Goal: Communication & Community: Answer question/provide support

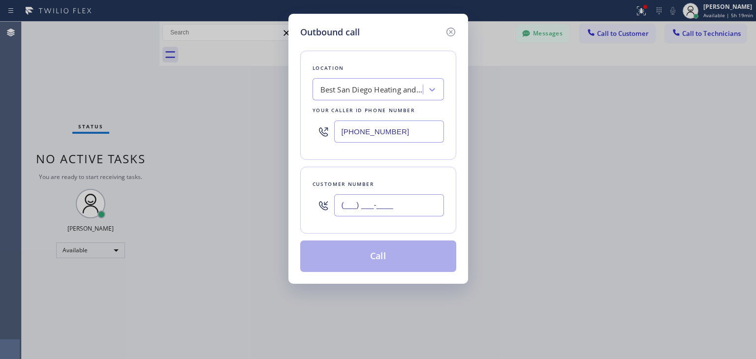
click at [405, 200] on input "(___) ___-____" at bounding box center [389, 206] width 110 height 22
paste input "310) 339-2400"
type input "[PHONE_NUMBER]"
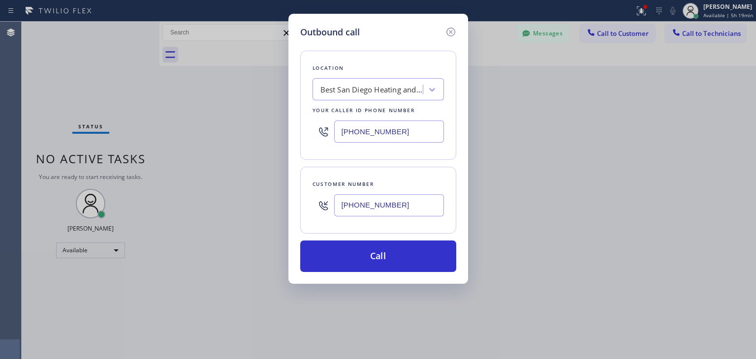
paste input "5 Star Appliance Repair"
type input "5 Star Appliance Repair"
click at [382, 87] on input "5 Star Appliance Repair" at bounding box center [357, 90] width 95 height 8
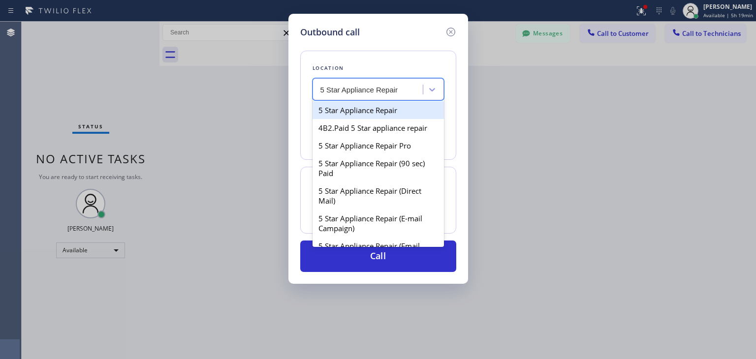
click at [406, 115] on div "5 Star Appliance Repair" at bounding box center [378, 110] width 131 height 18
type input "[PHONE_NUMBER]"
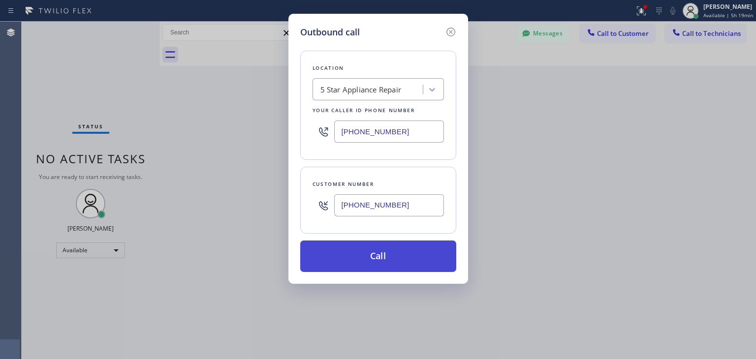
click at [416, 248] on button "Call" at bounding box center [378, 257] width 156 height 32
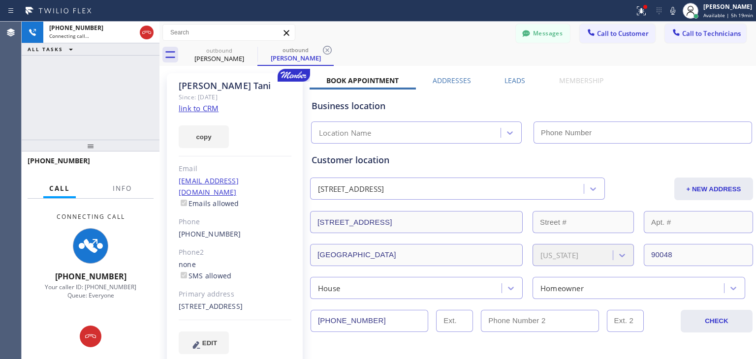
type input "[PHONE_NUMBER]"
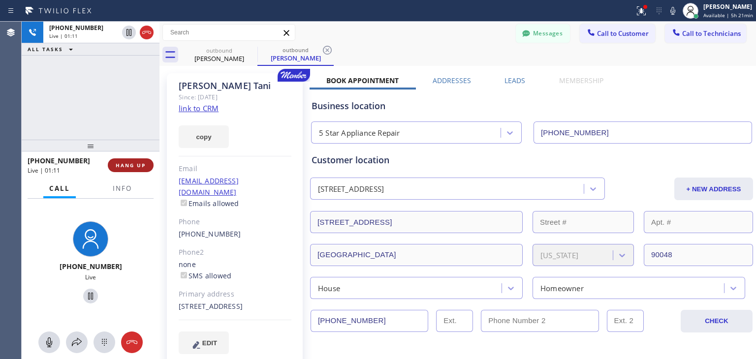
click at [134, 167] on span "HANG UP" at bounding box center [131, 165] width 30 height 7
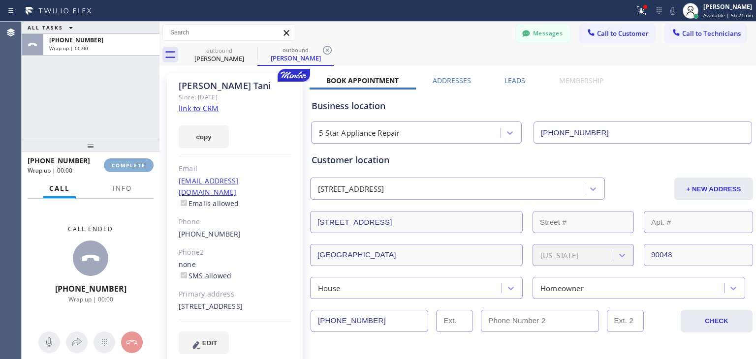
click at [134, 167] on span "COMPLETE" at bounding box center [129, 165] width 34 height 7
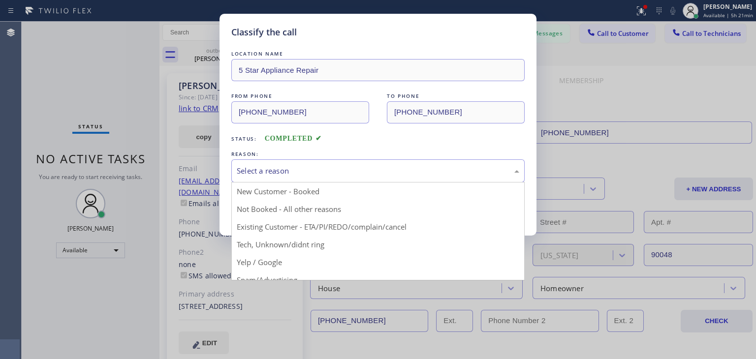
click at [477, 176] on div "Select a reason" at bounding box center [378, 170] width 283 height 11
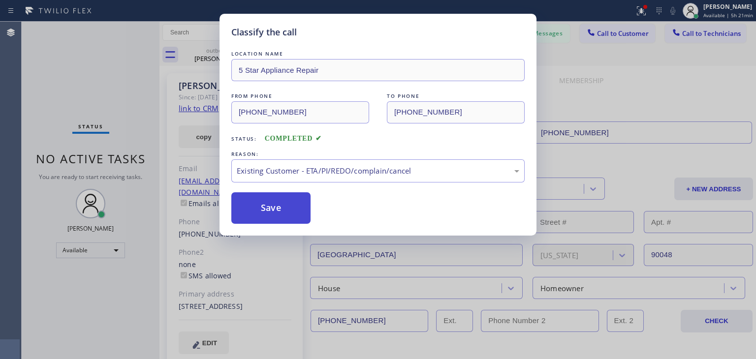
click at [258, 200] on button "Save" at bounding box center [270, 209] width 79 height 32
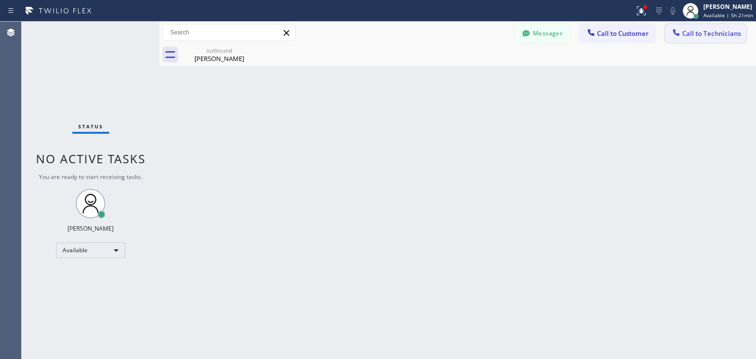
click at [697, 36] on span "Call to Technicians" at bounding box center [712, 33] width 59 height 9
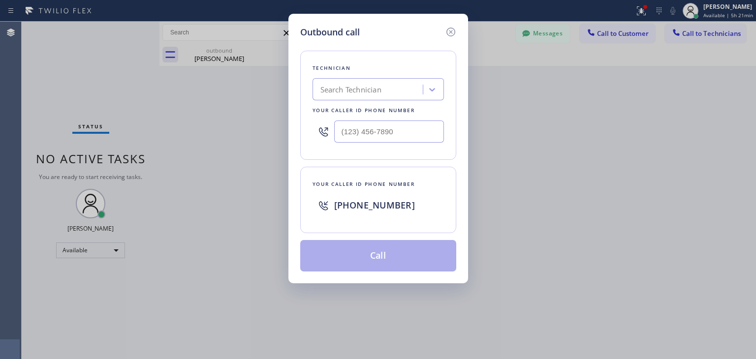
click at [365, 82] on div "Search Technician" at bounding box center [369, 89] width 107 height 17
type input "[PERSON_NAME]"
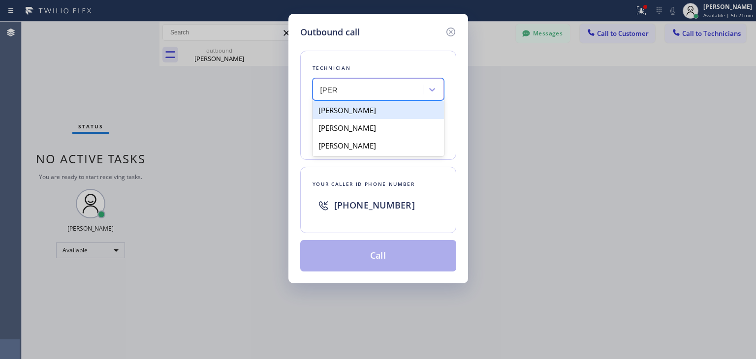
click at [368, 112] on div "[PERSON_NAME]" at bounding box center [378, 110] width 131 height 18
type input "[PHONE_NUMBER]"
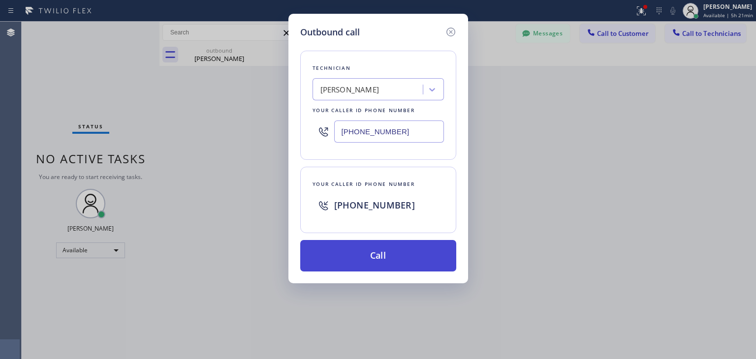
click at [387, 260] on button "Call" at bounding box center [378, 256] width 156 height 32
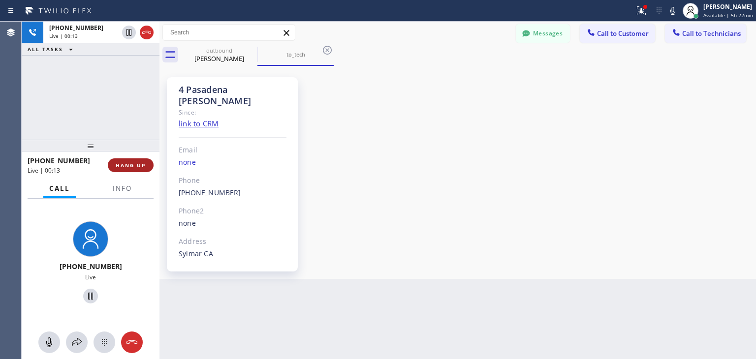
click at [125, 169] on button "HANG UP" at bounding box center [131, 166] width 46 height 14
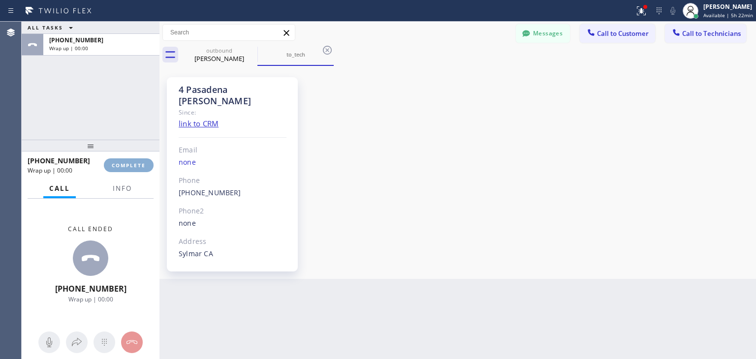
click at [125, 169] on button "COMPLETE" at bounding box center [129, 166] width 50 height 14
click at [534, 318] on div "ALL TASKS ALL TASKS ACTIVE TASKS TASKS IN WRAP UP [PHONE_NUMBER] Wrap up | 00:0…" at bounding box center [389, 191] width 735 height 338
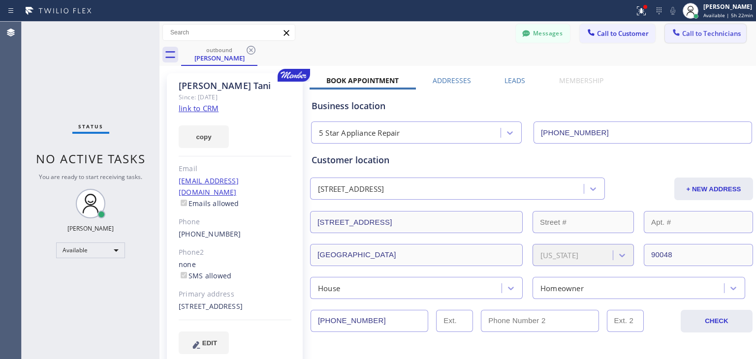
click at [687, 30] on span "Call to Technicians" at bounding box center [712, 33] width 59 height 9
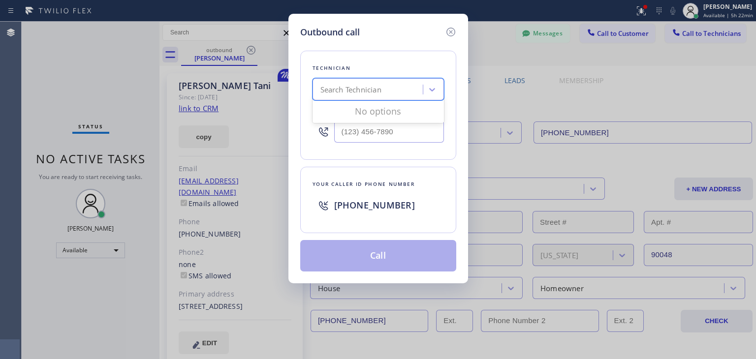
click at [337, 84] on div "Search Technician" at bounding box center [351, 89] width 61 height 11
type input "[PERSON_NAME]"
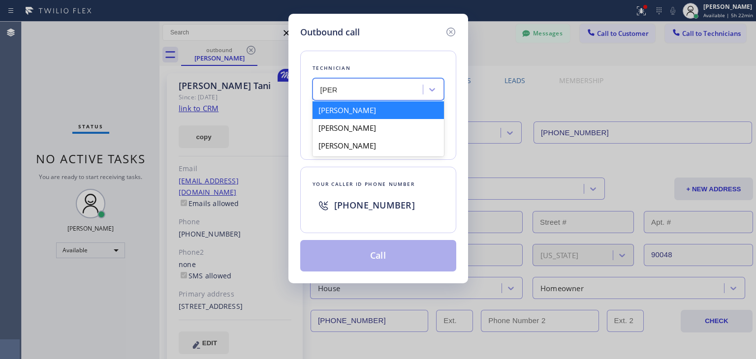
click at [401, 112] on div "[PERSON_NAME]" at bounding box center [378, 110] width 131 height 18
type input "[PHONE_NUMBER]"
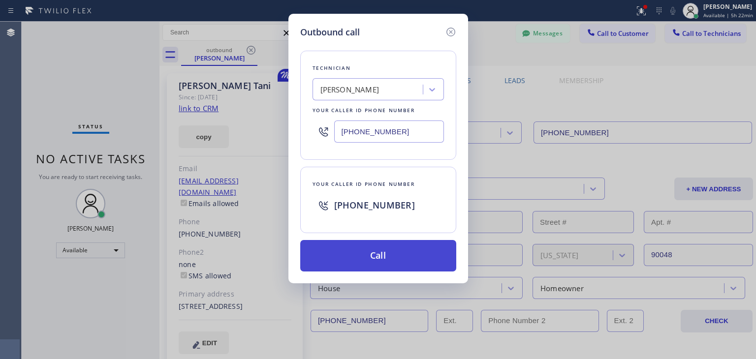
click at [415, 254] on button "Call" at bounding box center [378, 256] width 156 height 32
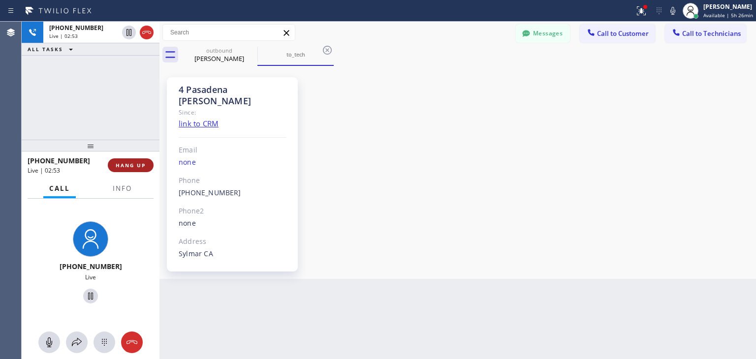
click at [130, 164] on span "HANG UP" at bounding box center [131, 165] width 30 height 7
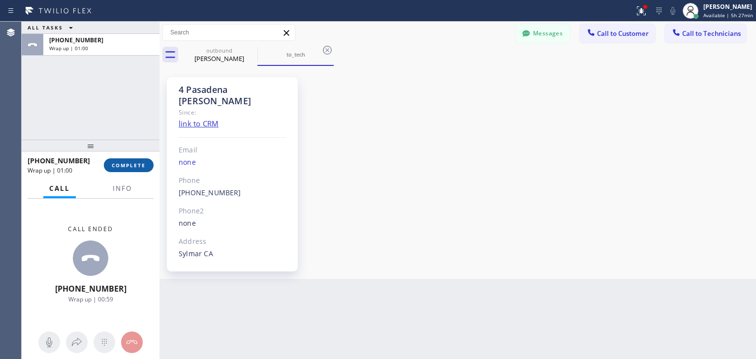
click at [127, 159] on button "COMPLETE" at bounding box center [129, 166] width 50 height 14
click at [253, 54] on icon at bounding box center [251, 50] width 12 height 12
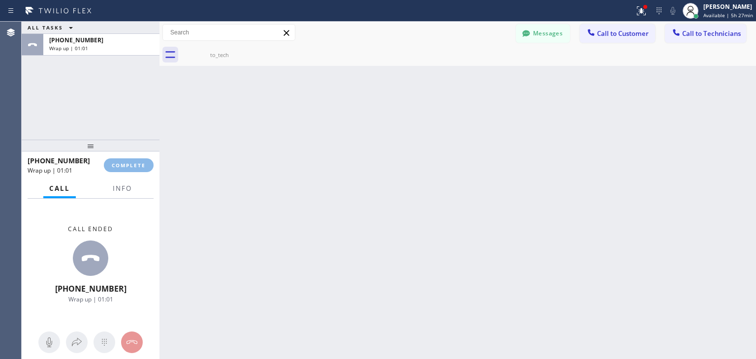
click at [0, 0] on icon at bounding box center [0, 0] width 0 height 0
click at [253, 54] on div "to_tech" at bounding box center [468, 55] width 575 height 22
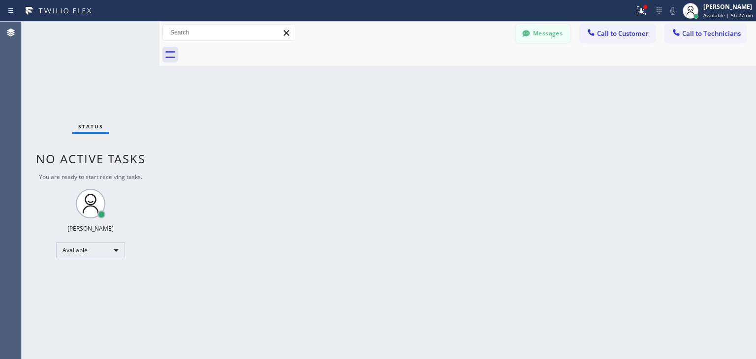
click at [536, 38] on button "Messages" at bounding box center [543, 33] width 54 height 19
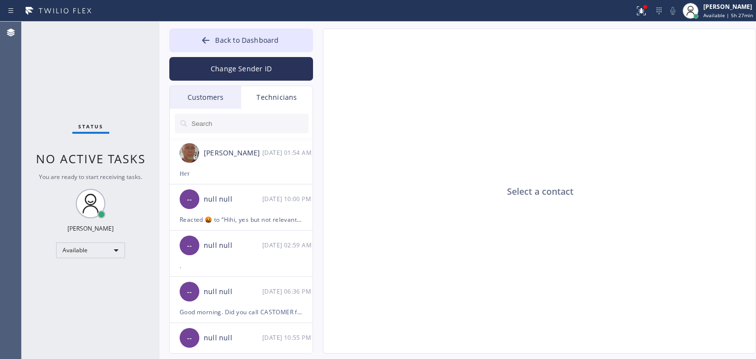
click at [231, 95] on div "Customers" at bounding box center [205, 97] width 71 height 23
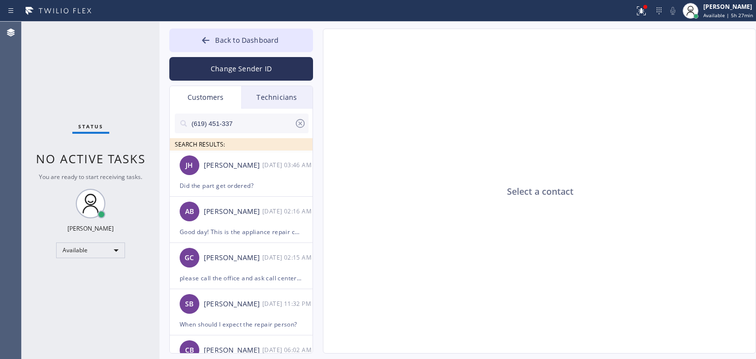
click at [248, 130] on input "(619) 451-337" at bounding box center [243, 124] width 104 height 20
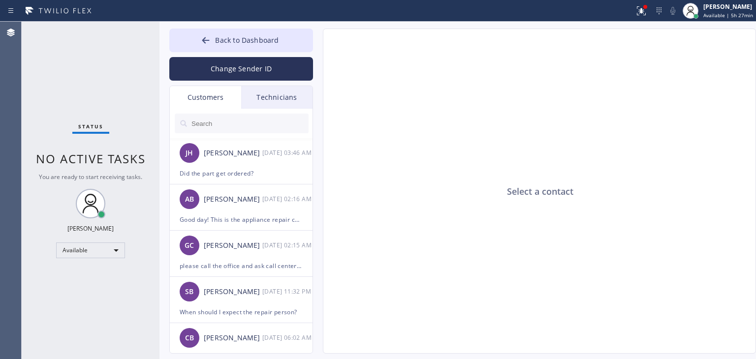
click at [247, 153] on div "[PERSON_NAME]" at bounding box center [233, 153] width 59 height 11
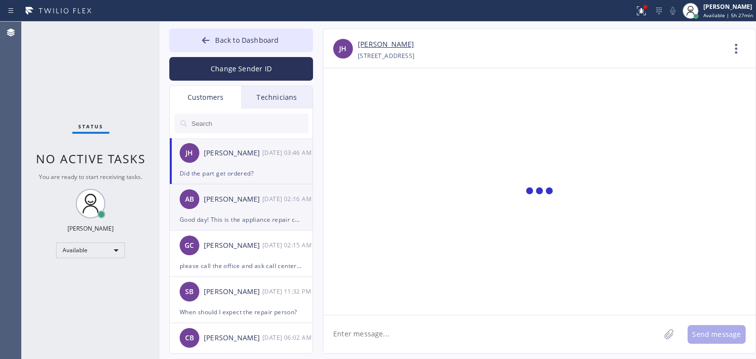
click at [223, 193] on div "AB [PERSON_NAME] [DATE] 02:16 AM" at bounding box center [242, 200] width 144 height 30
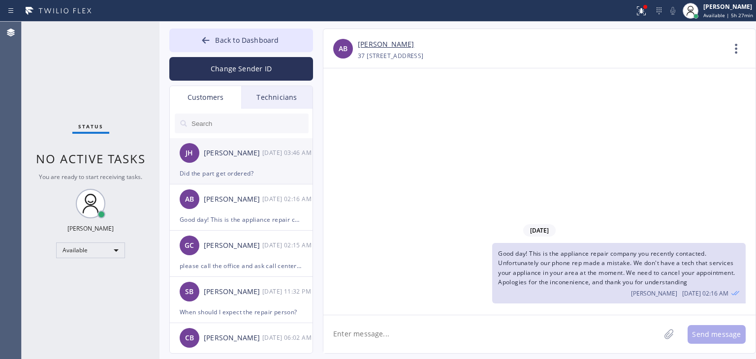
click at [248, 172] on div "Did the part get ordered?" at bounding box center [241, 173] width 123 height 11
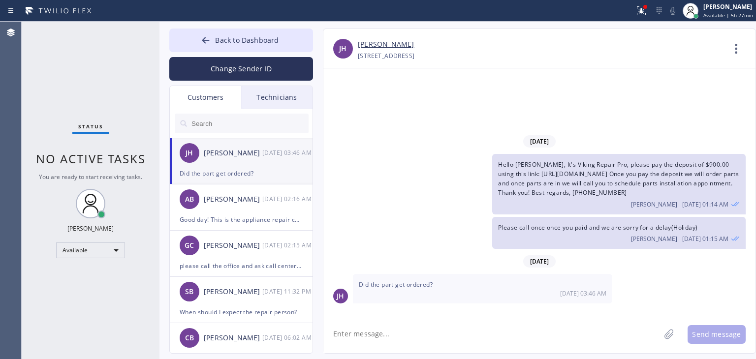
click at [560, 291] on div "[DATE] 03:46 AM" at bounding box center [483, 294] width 248 height 8
click at [602, 238] on div "[PERSON_NAME] [DATE] 01:15 AM" at bounding box center [619, 237] width 242 height 11
click at [547, 333] on textarea at bounding box center [492, 335] width 337 height 38
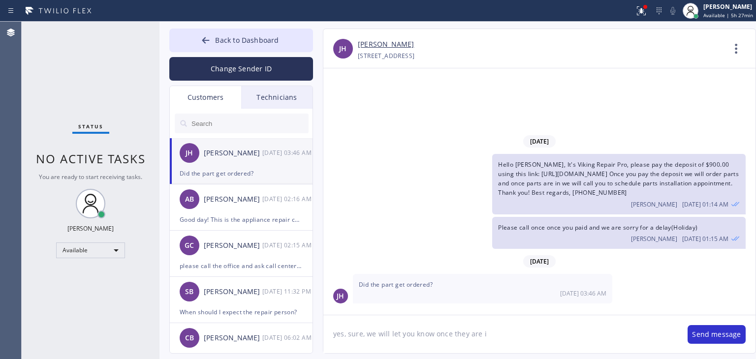
type textarea "yes, sure, we will let you know once they are in"
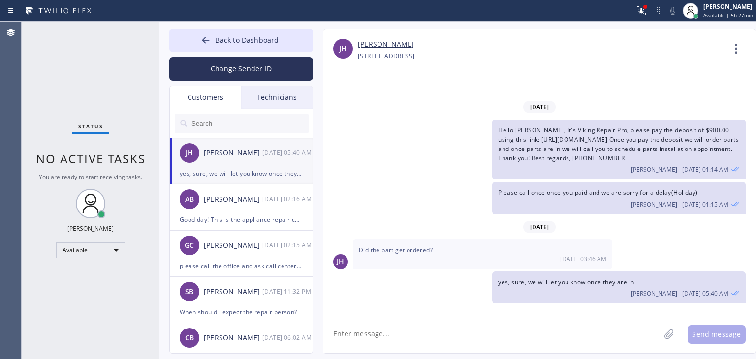
click at [261, 129] on input "text" at bounding box center [250, 124] width 118 height 20
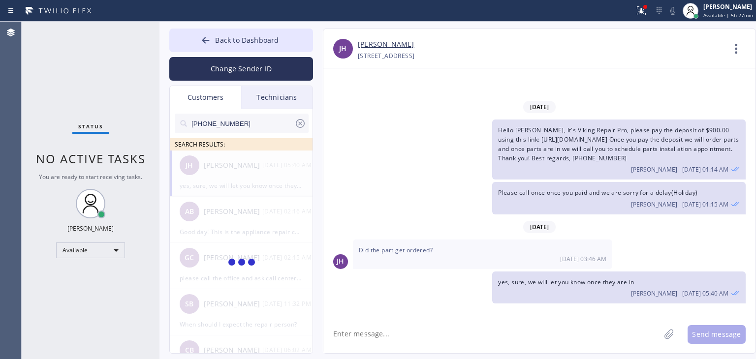
click at [261, 129] on input "[PHONE_NUMBER]" at bounding box center [243, 124] width 104 height 20
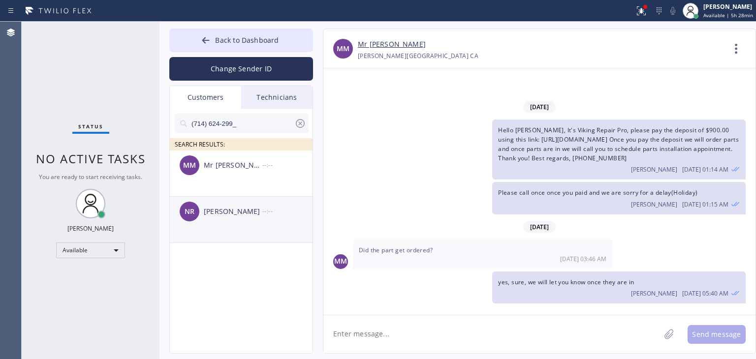
click at [260, 204] on div "NR [PERSON_NAME] --:--" at bounding box center [242, 212] width 144 height 30
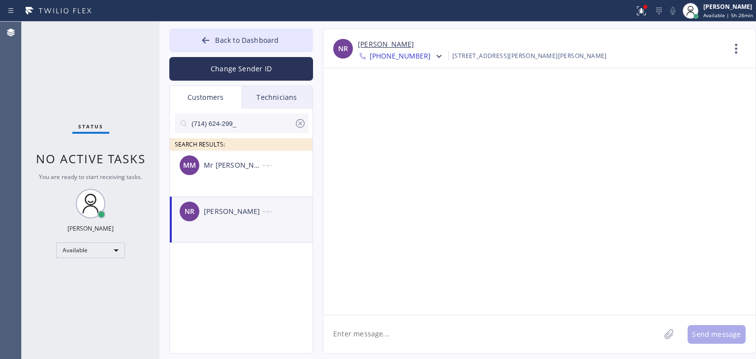
click at [435, 349] on textarea at bounding box center [492, 335] width 337 height 38
paste textarea "Good day! This is the appliance repair company you recently contacted. Unfortun…"
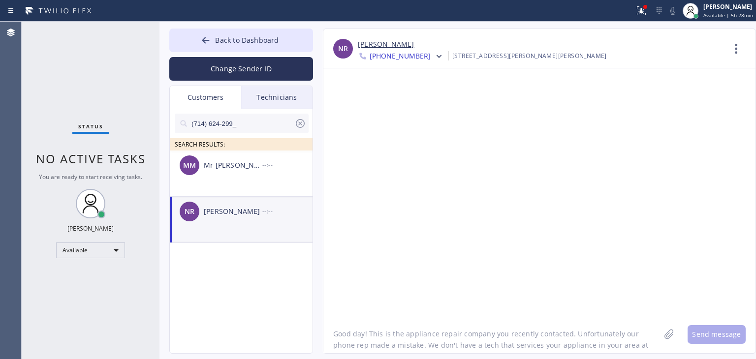
scroll to position [8, 0]
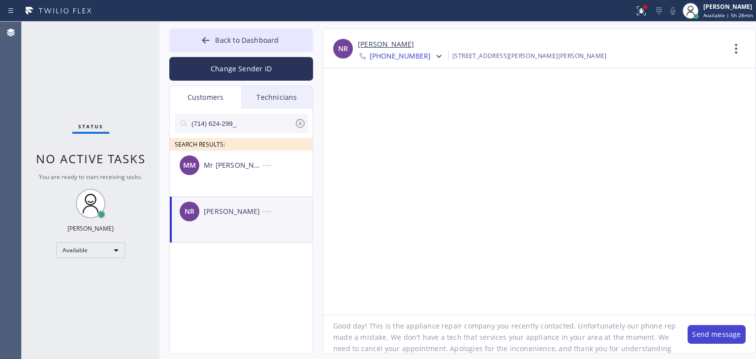
type textarea "Good day! This is the appliance repair company you recently contacted. Unfortun…"
click at [699, 332] on button "Send message" at bounding box center [717, 334] width 58 height 19
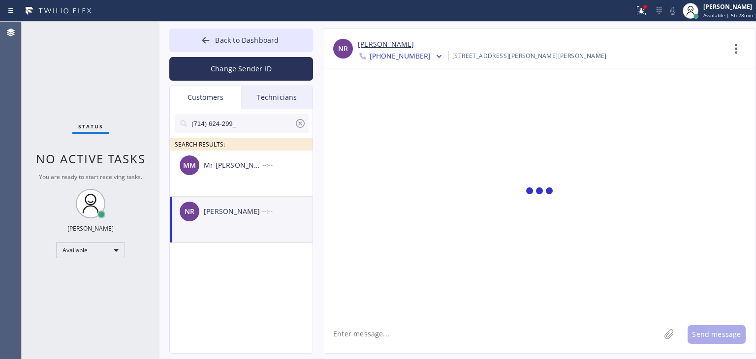
scroll to position [0, 0]
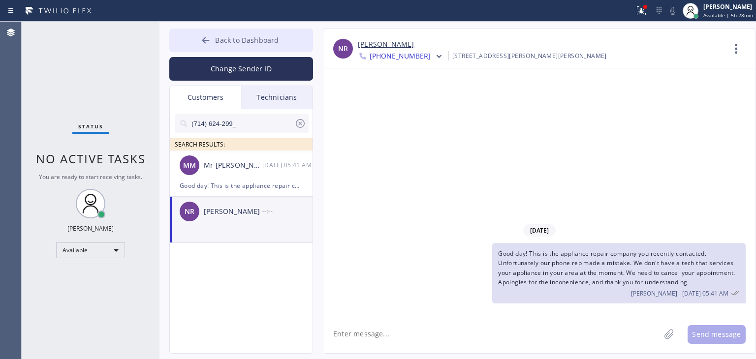
click at [258, 39] on span "Back to Dashboard" at bounding box center [247, 39] width 64 height 9
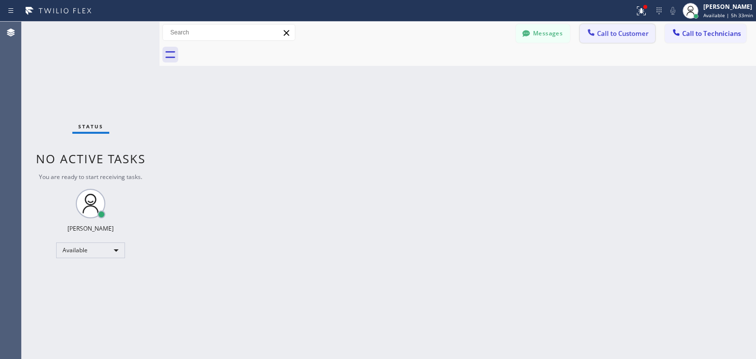
click at [604, 32] on span "Call to Customer" at bounding box center [623, 33] width 52 height 9
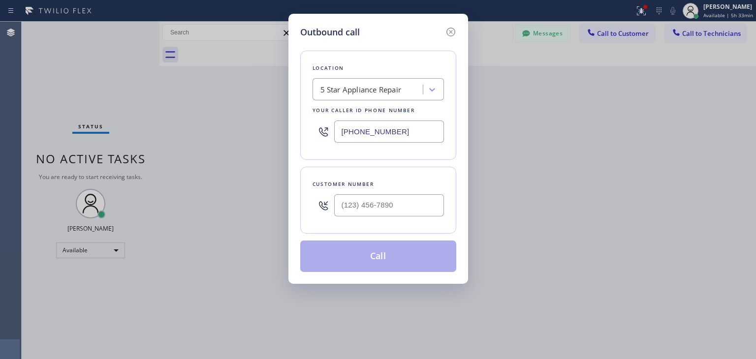
click at [372, 192] on div at bounding box center [389, 206] width 110 height 32
paste input "408) 500-2251"
click at [372, 197] on input "[PHONE_NUMBER]" at bounding box center [389, 206] width 110 height 22
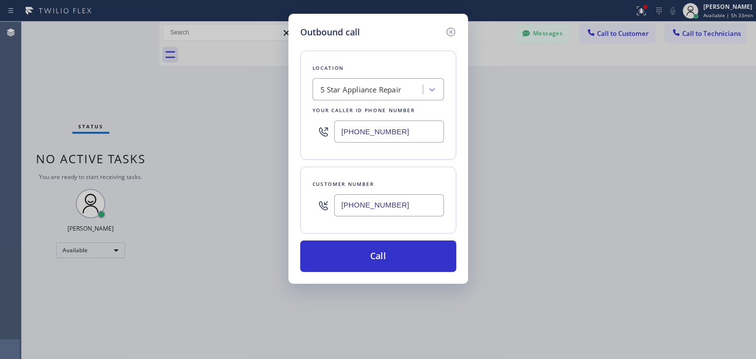
type input "[PHONE_NUMBER]"
click at [388, 94] on div "5 Star Appliance Repair" at bounding box center [361, 89] width 81 height 11
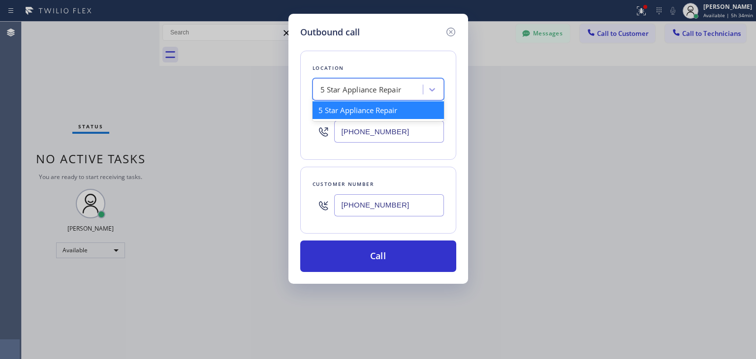
paste input "Sub Zero Appliance Repair [GEOGRAPHIC_DATA][PERSON_NAME]"
type input "Sub Zero Appliance Repair [GEOGRAPHIC_DATA][PERSON_NAME]"
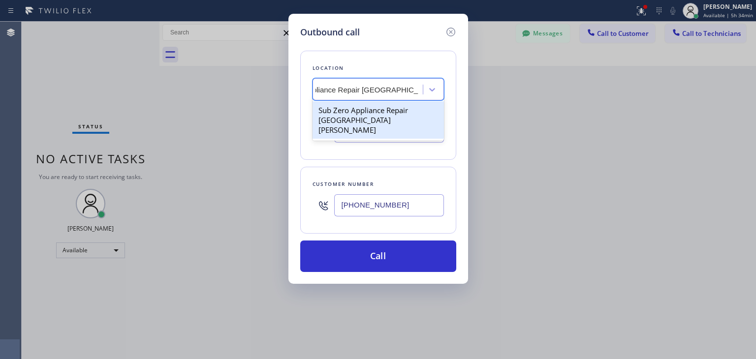
click at [404, 114] on div "Sub Zero Appliance Repair [GEOGRAPHIC_DATA][PERSON_NAME]" at bounding box center [378, 119] width 131 height 37
type input "[PHONE_NUMBER]"
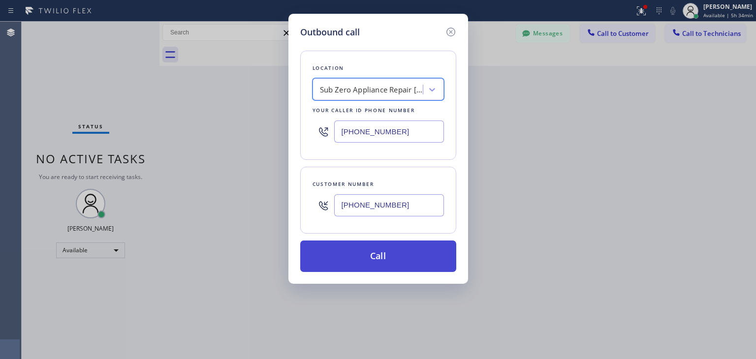
click at [400, 251] on button "Call" at bounding box center [378, 257] width 156 height 32
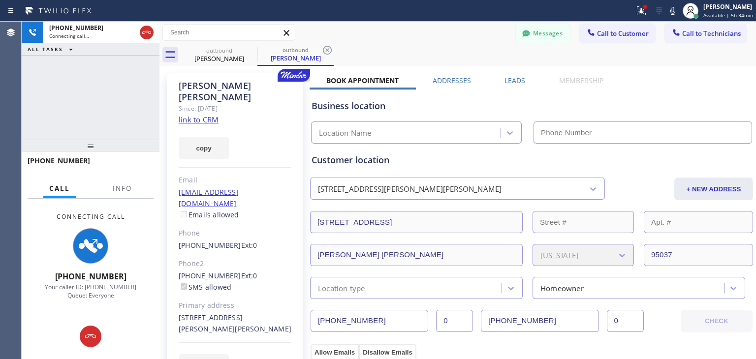
type input "[PHONE_NUMBER]"
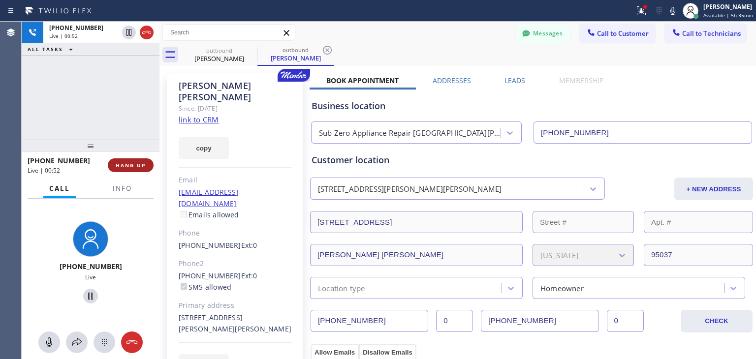
click at [140, 161] on button "HANG UP" at bounding box center [131, 166] width 46 height 14
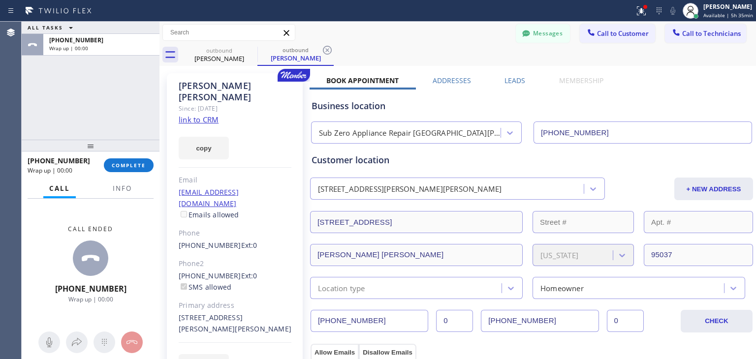
click at [539, 0] on div "Status report Issues detected These issues could affect your workflow. Please c…" at bounding box center [378, 179] width 756 height 359
click at [519, 28] on button "Messages" at bounding box center [543, 33] width 54 height 19
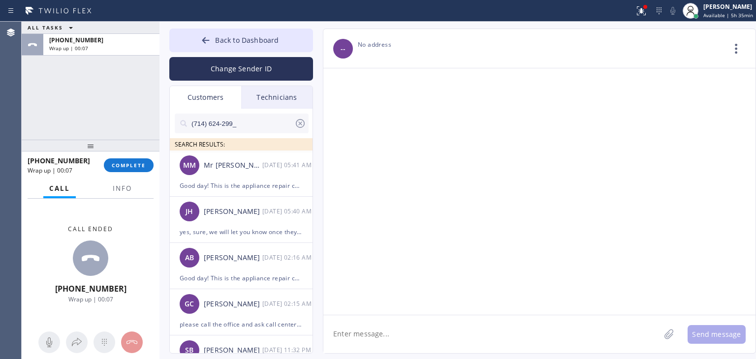
click at [290, 99] on div "Technicians" at bounding box center [276, 97] width 71 height 23
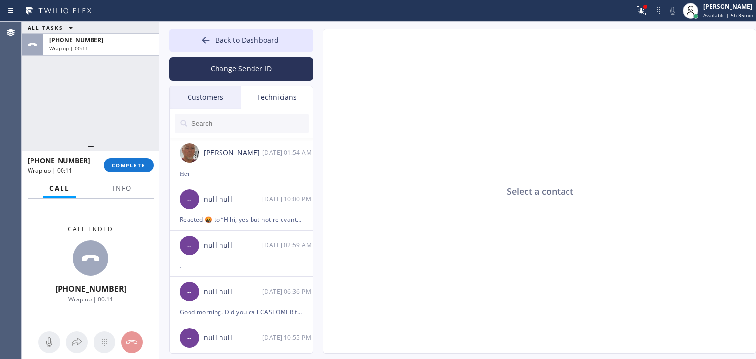
click at [252, 120] on input "text" at bounding box center [250, 124] width 118 height 20
type input "O"
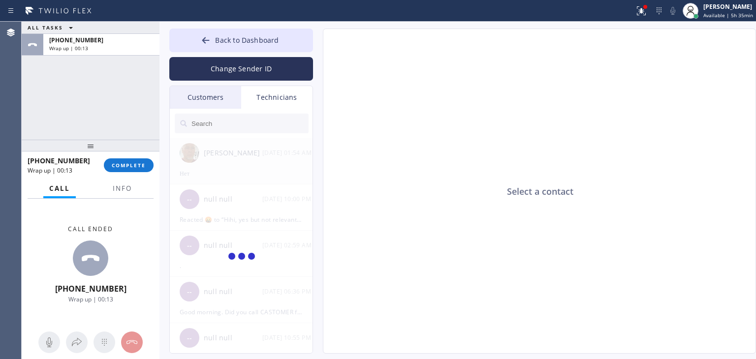
click at [248, 156] on div at bounding box center [242, 257] width 144 height 238
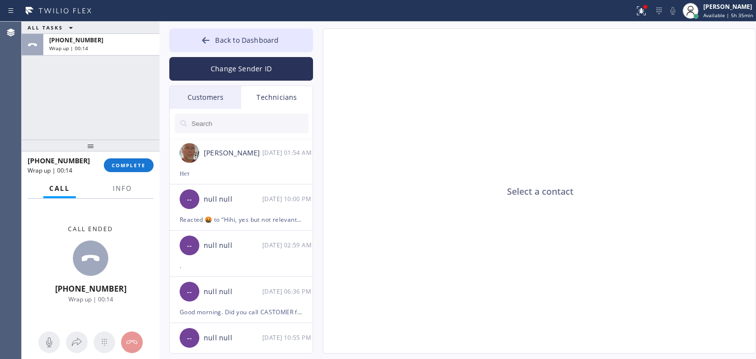
click at [250, 156] on div "[PERSON_NAME]" at bounding box center [233, 153] width 59 height 11
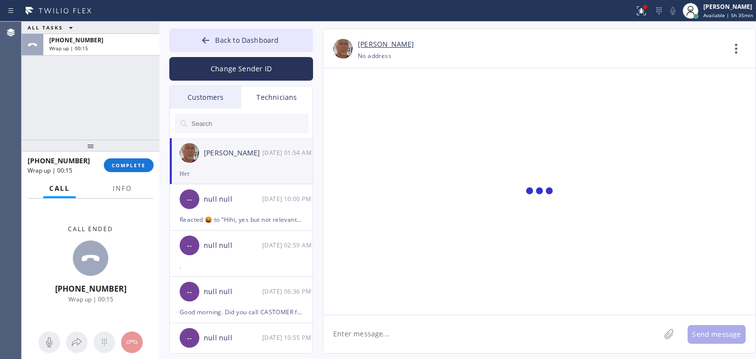
click at [493, 343] on textarea at bounding box center [492, 335] width 337 height 38
paste textarea "IEY5SD"
type textarea "I"
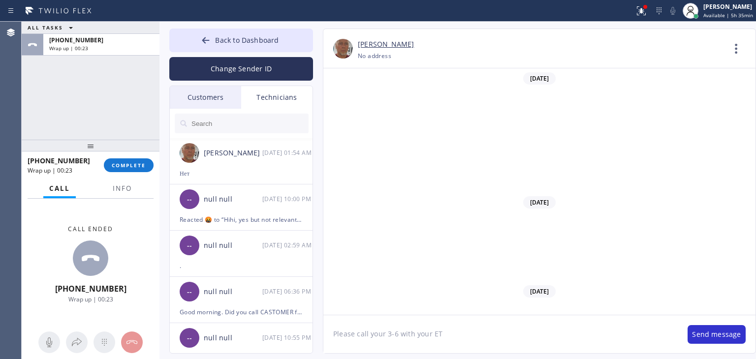
scroll to position [10684, 0]
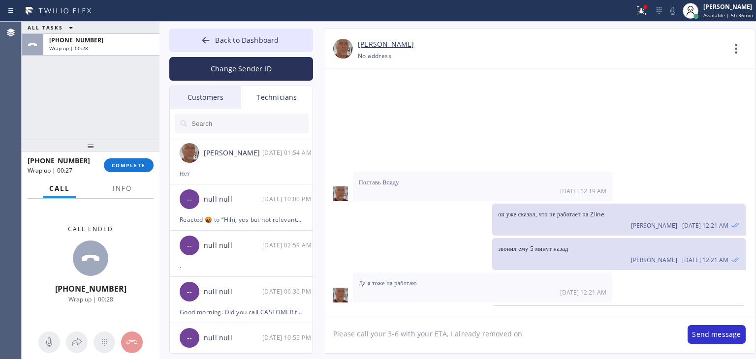
type textarea "Please call your 3-6 with your ETA, I already removed one"
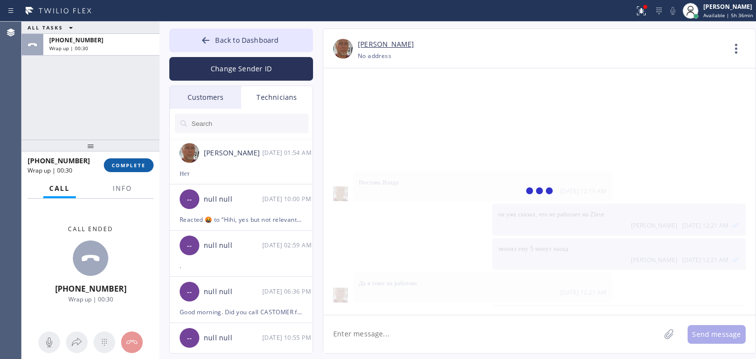
click at [131, 170] on button "COMPLETE" at bounding box center [129, 166] width 50 height 14
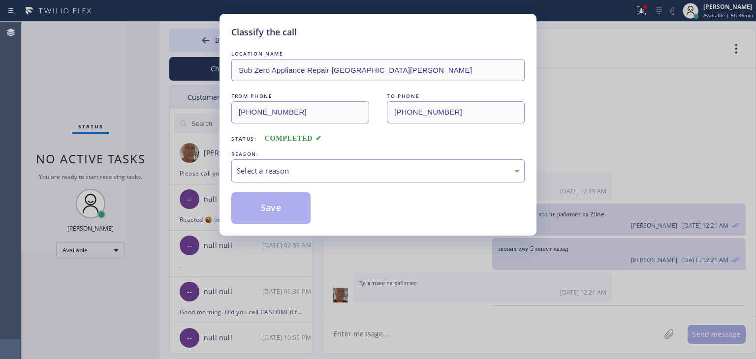
scroll to position [10718, 0]
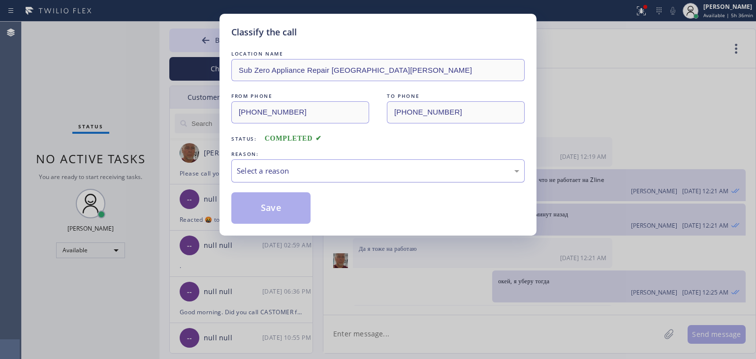
drag, startPoint x: 437, startPoint y: 182, endPoint x: 430, endPoint y: 177, distance: 8.5
click at [430, 177] on div "Select a reason" at bounding box center [377, 171] width 293 height 23
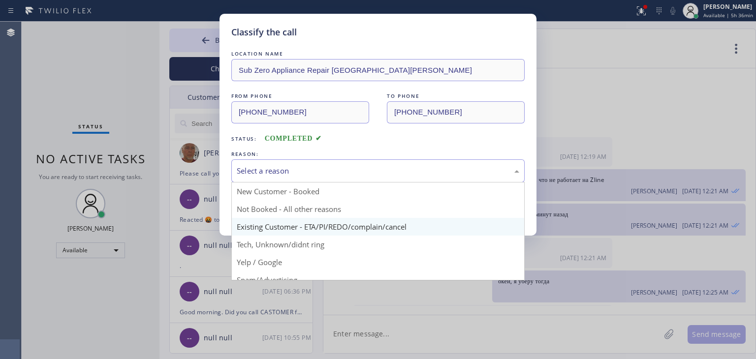
drag, startPoint x: 430, startPoint y: 177, endPoint x: 419, endPoint y: 227, distance: 51.6
click at [419, 183] on div "Select a reason New Customer - Booked Not Booked - All other reasons Existing C…" at bounding box center [377, 171] width 293 height 23
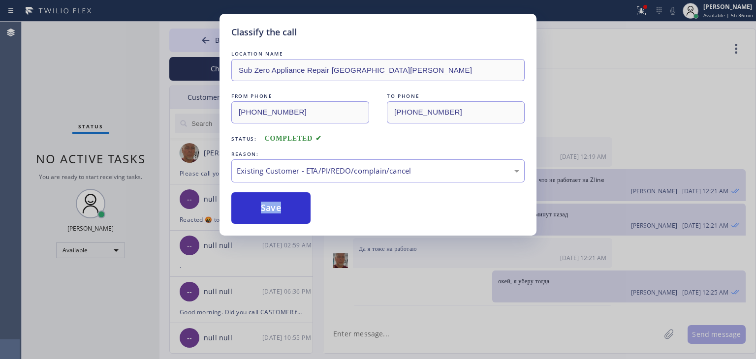
drag, startPoint x: 419, startPoint y: 227, endPoint x: 193, endPoint y: 152, distance: 238.1
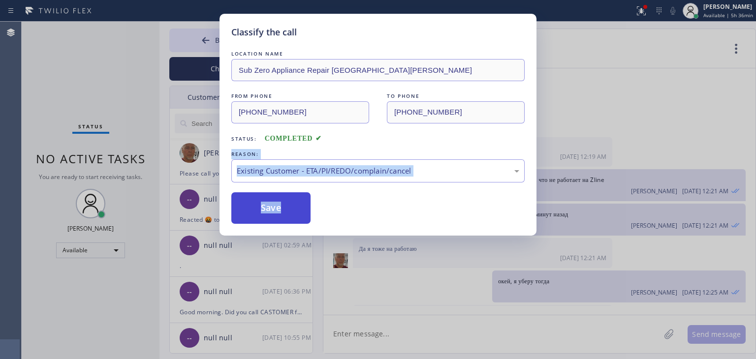
click at [256, 209] on button "Save" at bounding box center [270, 209] width 79 height 32
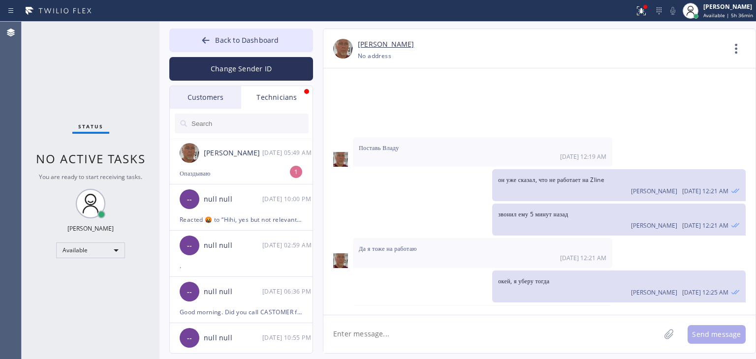
scroll to position [10750, 0]
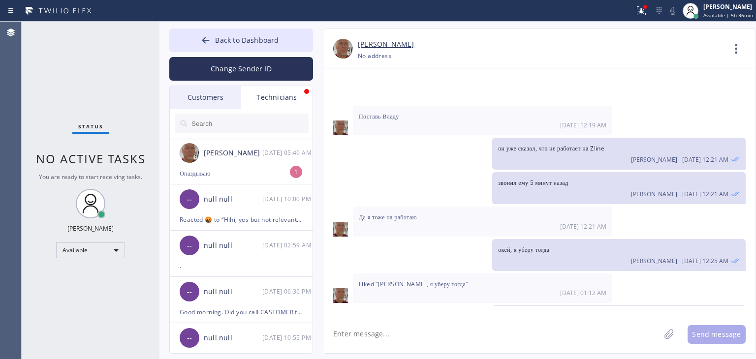
click at [404, 328] on textarea at bounding box center [492, 335] width 337 height 38
type textarea "через скок будешь?"
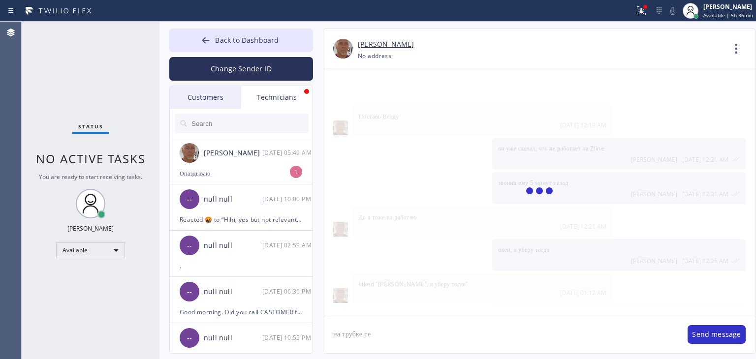
scroll to position [10784, 0]
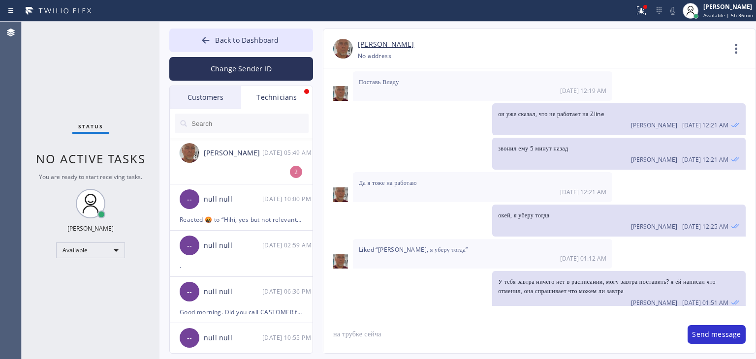
type textarea "на трубке сейчас"
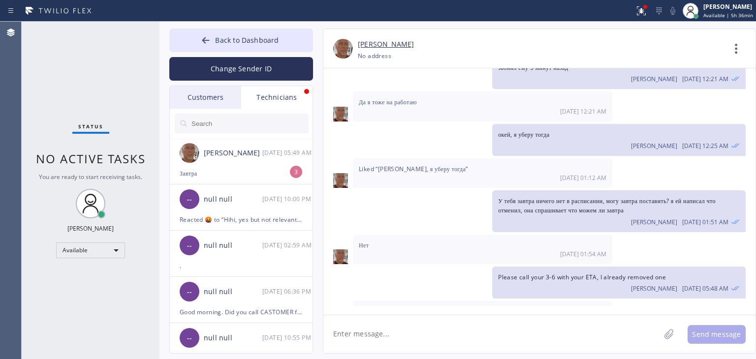
scroll to position [10899, 0]
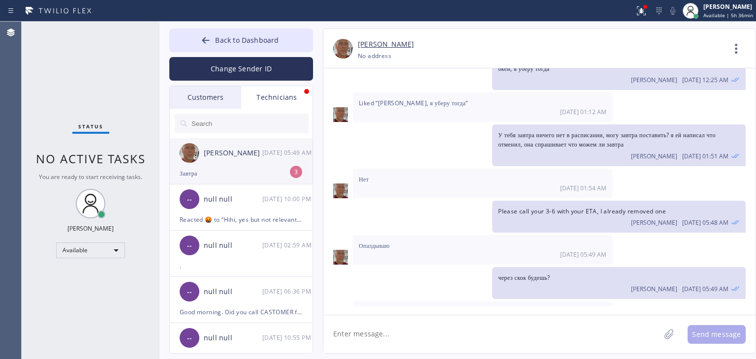
click at [254, 174] on div "Завтра" at bounding box center [241, 173] width 123 height 11
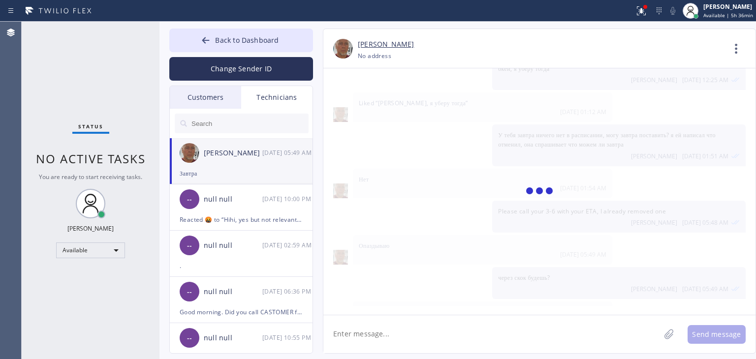
click at [427, 337] on textarea at bounding box center [492, 335] width 337 height 38
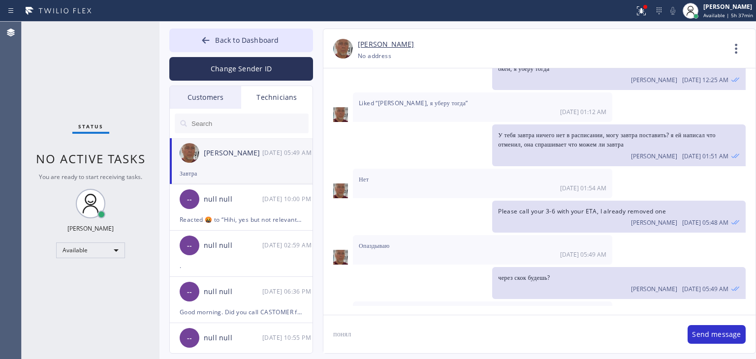
type textarea "понял"
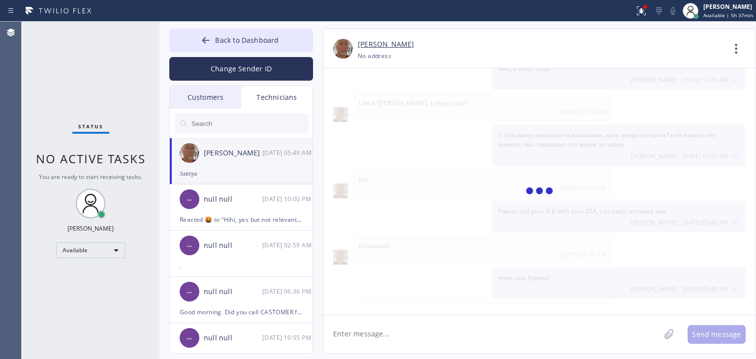
click at [440, 337] on textarea at bounding box center [492, 335] width 337 height 38
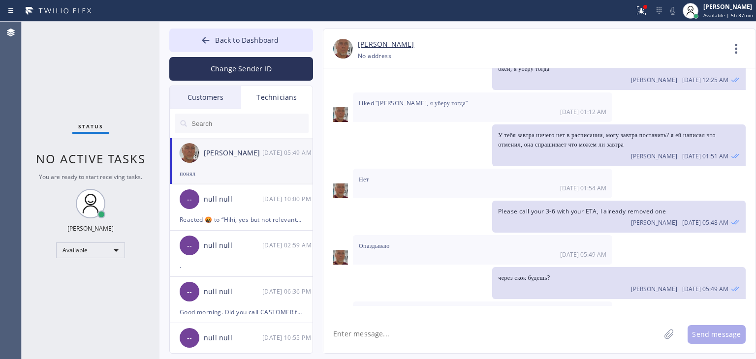
scroll to position [10965, 0]
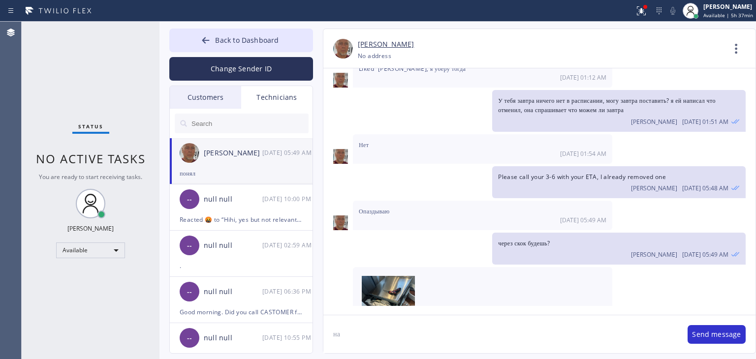
type textarea "н"
click at [266, 46] on button "Back to Dashboard" at bounding box center [241, 41] width 144 height 24
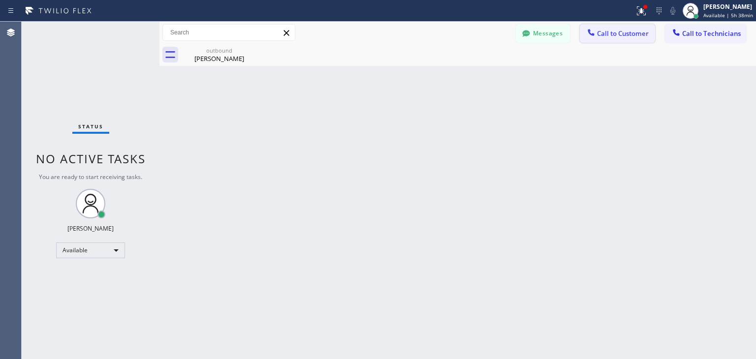
click at [603, 39] on button "Call to Customer" at bounding box center [617, 33] width 75 height 19
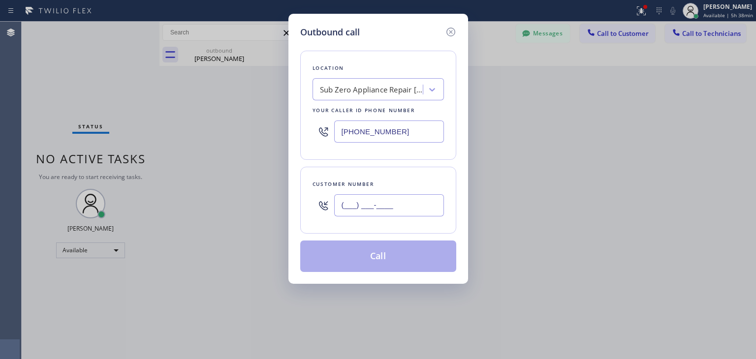
click at [376, 210] on input "(___) ___-____" at bounding box center [389, 206] width 110 height 22
paste input "408) 500-2251"
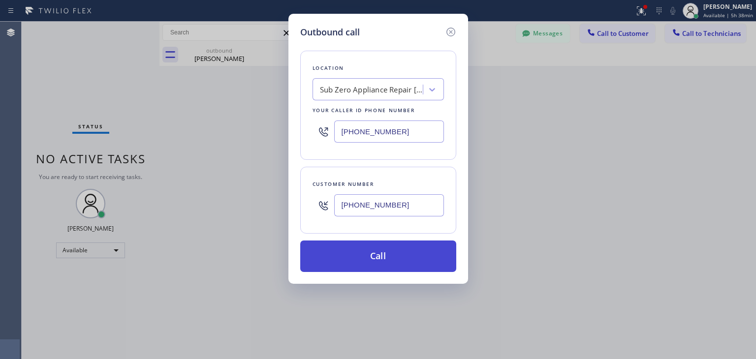
type input "[PHONE_NUMBER]"
click at [412, 257] on button "Call" at bounding box center [378, 257] width 156 height 32
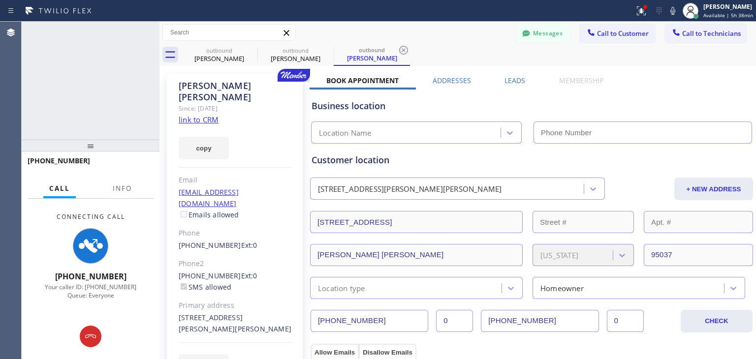
type input "[PHONE_NUMBER]"
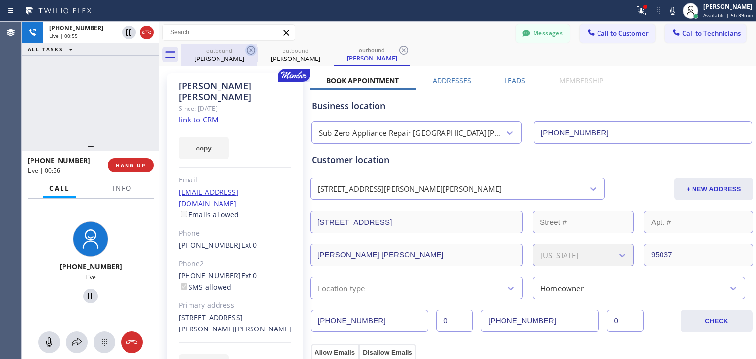
click at [252, 52] on icon at bounding box center [251, 50] width 12 height 12
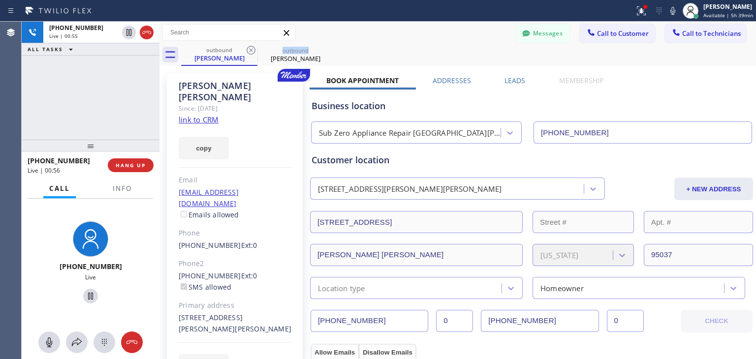
click at [252, 52] on icon at bounding box center [251, 50] width 12 height 12
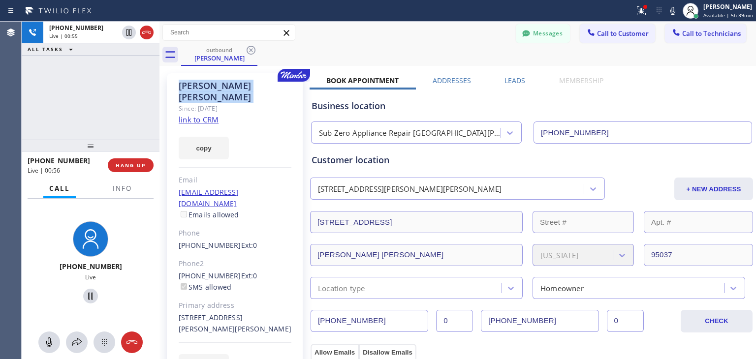
click at [252, 52] on icon at bounding box center [251, 50] width 12 height 12
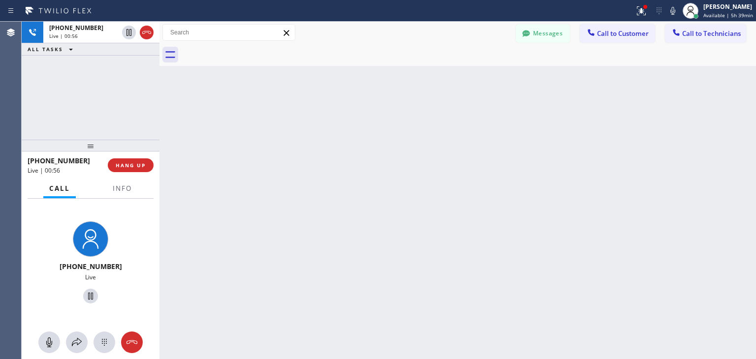
click at [252, 52] on div at bounding box center [468, 55] width 575 height 22
drag, startPoint x: 252, startPoint y: 52, endPoint x: 447, endPoint y: 265, distance: 288.6
click at [447, 265] on div "Back to Dashboard Change Sender ID Customers Technicians (714) 624-299_ SEARCH …" at bounding box center [458, 191] width 597 height 338
drag, startPoint x: 160, startPoint y: 127, endPoint x: 199, endPoint y: 141, distance: 42.1
click at [160, 141] on div at bounding box center [160, 191] width 0 height 338
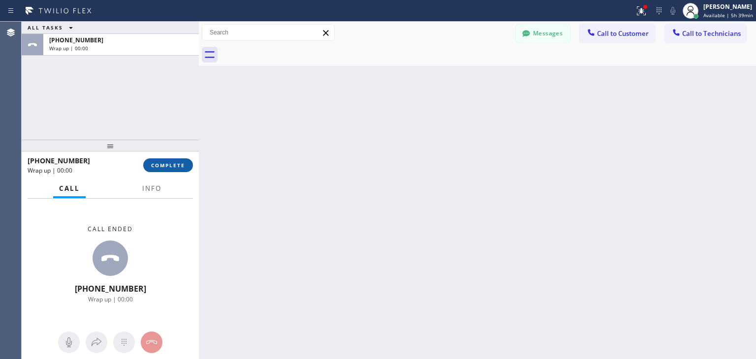
click at [176, 168] on span "COMPLETE" at bounding box center [168, 165] width 34 height 7
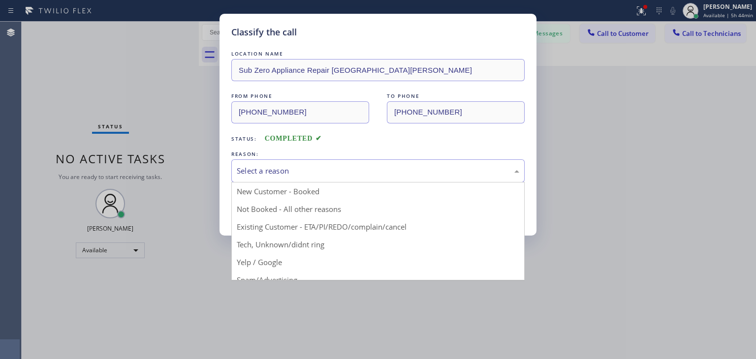
click at [489, 178] on div "Select a reason" at bounding box center [377, 171] width 293 height 23
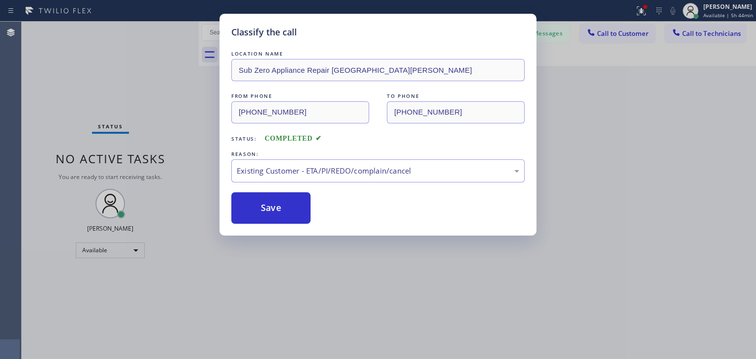
drag, startPoint x: 468, startPoint y: 221, endPoint x: 226, endPoint y: 219, distance: 241.8
click at [226, 219] on div "Classify the call LOCATION NAME Sub Zero Appliance Repair Santa [PERSON_NAME] F…" at bounding box center [378, 125] width 317 height 222
click at [253, 207] on button "Save" at bounding box center [270, 209] width 79 height 32
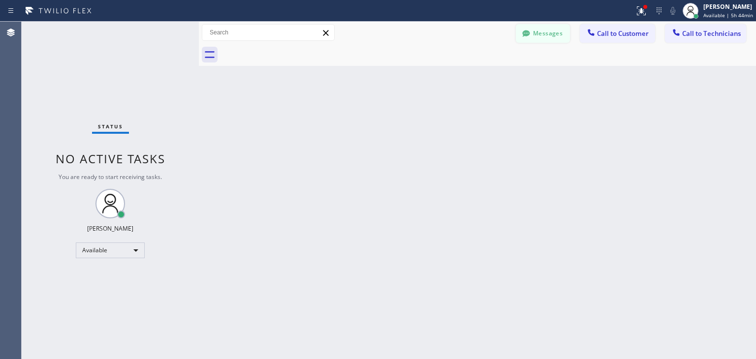
click at [550, 32] on button "Messages" at bounding box center [543, 33] width 54 height 19
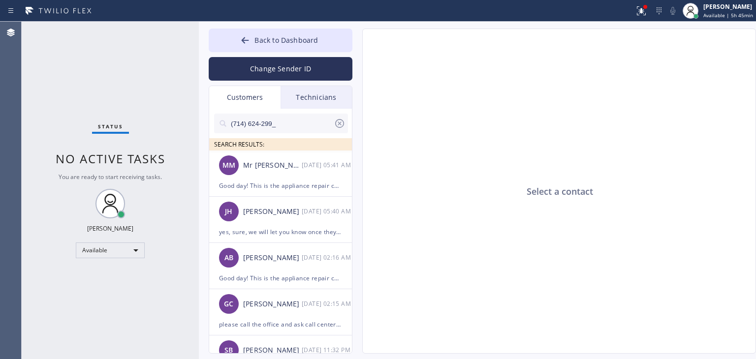
click at [307, 100] on div "Technicians" at bounding box center [316, 97] width 71 height 23
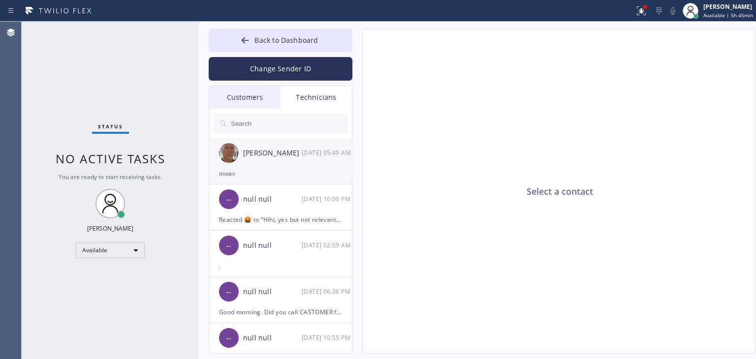
click at [280, 159] on div "[PERSON_NAME] [DATE] 05:49 AM" at bounding box center [281, 153] width 144 height 30
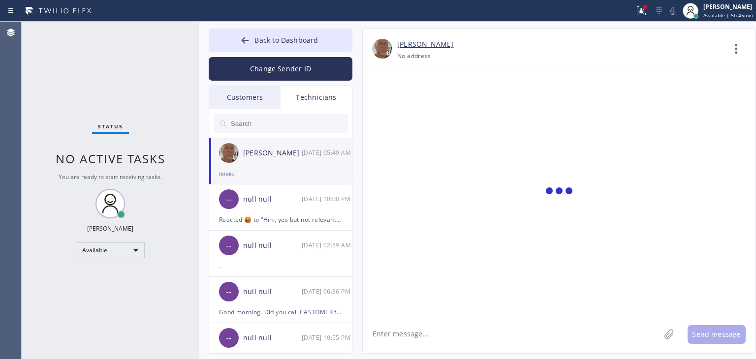
click at [459, 332] on textarea at bounding box center [511, 335] width 297 height 38
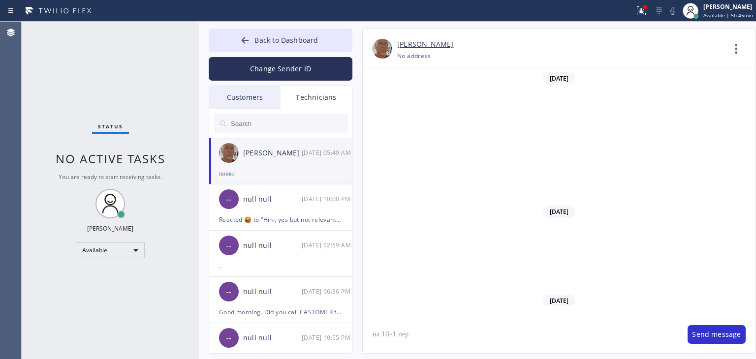
scroll to position [11069, 0]
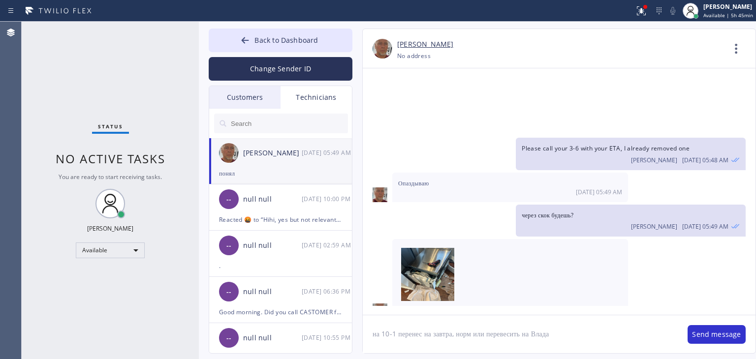
type textarea "на 10-1 перенес на завтра, норм или перевесить на Влада?"
